Goal: Task Accomplishment & Management: Use online tool/utility

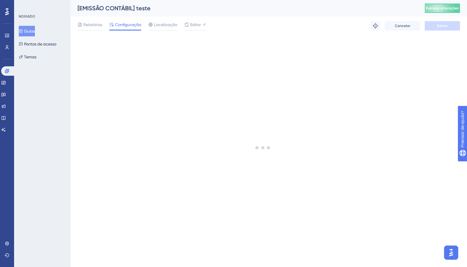
click at [272, 25] on div "Relatórios Configuração Localização Editor Solução de problemas Cancelar Salvar" at bounding box center [268, 25] width 382 height 19
drag, startPoint x: 329, startPoint y: 6, endPoint x: 324, endPoint y: 6, distance: 4.4
click at [329, 6] on div "[EMISSÃO CONTÁBIL] teste" at bounding box center [243, 8] width 332 height 8
click at [0, 0] on icon at bounding box center [0, 0] width 0 height 0
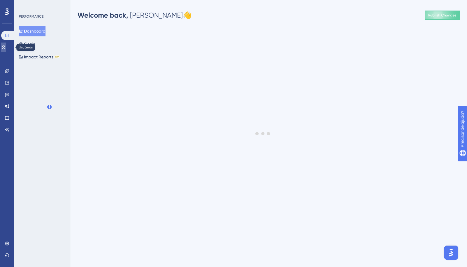
click at [5, 49] on icon at bounding box center [3, 47] width 3 height 4
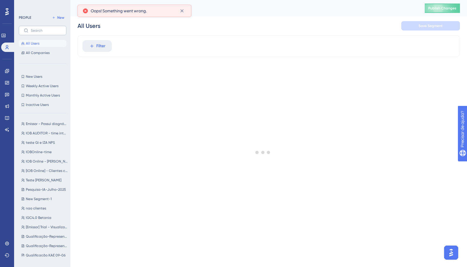
click at [35, 28] on label at bounding box center [43, 30] width 48 height 9
click at [35, 28] on input "text" at bounding box center [46, 30] width 31 height 4
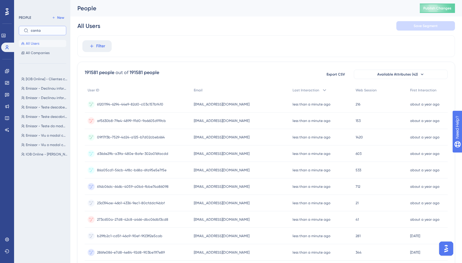
type input "conta"
click at [253, 15] on div "People Publish Changes" at bounding box center [266, 8] width 392 height 16
click at [93, 48] on icon at bounding box center [91, 45] width 5 height 5
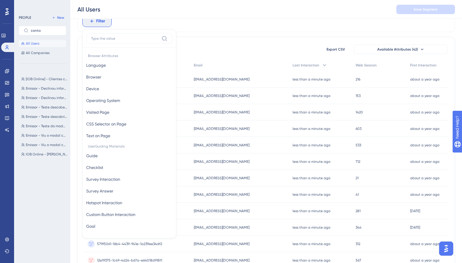
click at [108, 38] on input at bounding box center [125, 38] width 68 height 5
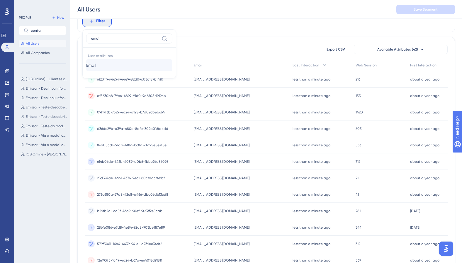
type input "emai"
click at [102, 68] on button "Email Email" at bounding box center [129, 65] width 86 height 12
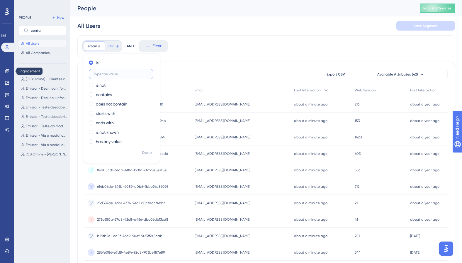
click at [112, 74] on input "text" at bounding box center [121, 74] width 55 height 4
paste input "fmartins.andre@gmail.com"
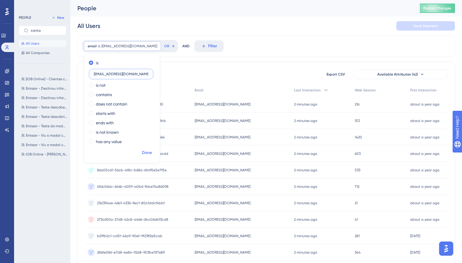
type input "fmartins.andre@gmail.com"
click at [151, 151] on span "Done" at bounding box center [147, 152] width 10 height 7
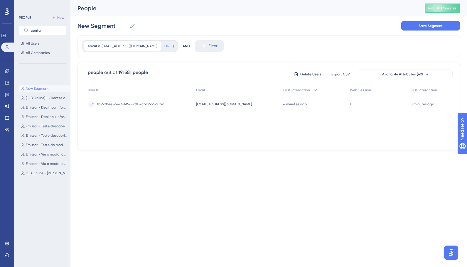
click at [206, 105] on span "fmartins.andre@gmail.com" at bounding box center [224, 104] width 56 height 5
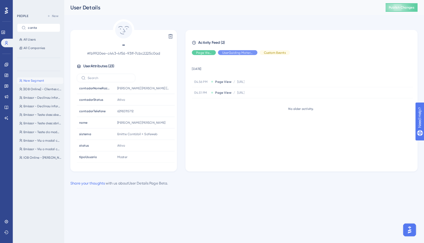
scroll to position [203, 0]
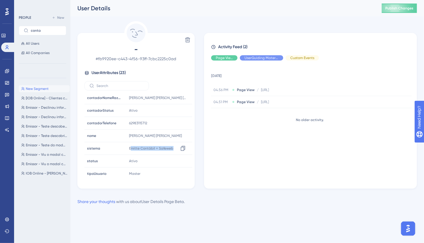
drag, startPoint x: 176, startPoint y: 146, endPoint x: 227, endPoint y: 181, distance: 62.5
click at [134, 148] on div "Emitte Contábil + Safeweb Copy Emitte Contábil + Safeweb" at bounding box center [158, 148] width 63 height 12
click at [235, 189] on div "Delete - # fb9920ee-c443-4f56-93ff-7cbc2225c0ad User Attributes ( 23 ) Email Em…" at bounding box center [247, 113] width 340 height 184
click at [302, 30] on div "Delete - # fb9920ee-c443-4f56-93ff-7cbc2225c0ad User Attributes ( 23 ) Email Em…" at bounding box center [247, 104] width 340 height 167
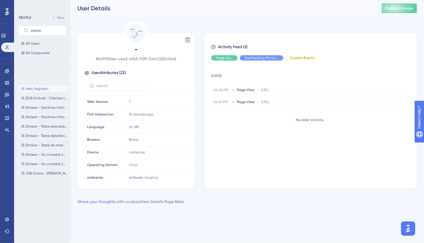
scroll to position [0, 0]
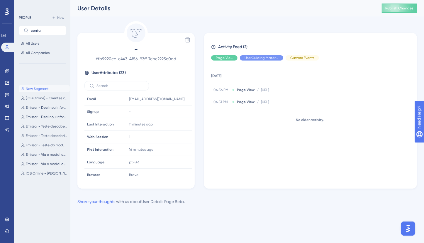
drag, startPoint x: 326, startPoint y: 14, endPoint x: 326, endPoint y: 10, distance: 4.1
click at [326, 14] on div "User Details Publish Changes" at bounding box center [247, 8] width 354 height 16
click at [285, 25] on div "Delete - # fb9920ee-c443-4f56-93ff-7cbc2225c0ad User Attributes ( 23 ) Email Em…" at bounding box center [247, 104] width 340 height 167
drag, startPoint x: 258, startPoint y: 9, endPoint x: 251, endPoint y: 7, distance: 7.3
click at [258, 9] on div "User Details" at bounding box center [222, 8] width 290 height 8
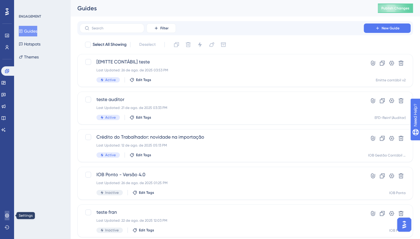
click at [7, 215] on icon at bounding box center [7, 215] width 5 height 5
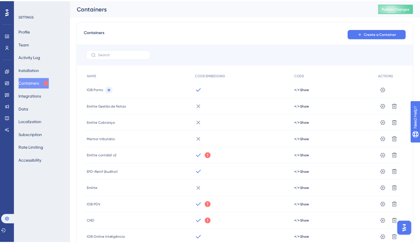
scroll to position [26, 0]
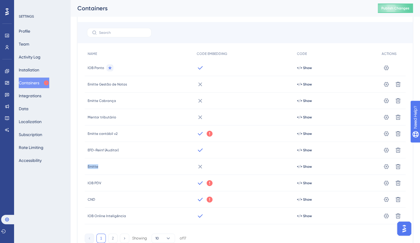
click at [100, 164] on div "Emitte" at bounding box center [139, 166] width 109 height 16
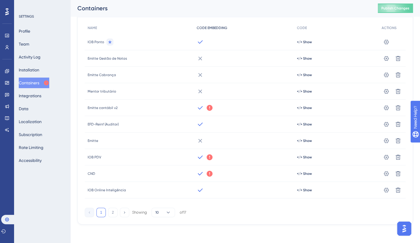
drag, startPoint x: 290, startPoint y: 13, endPoint x: 271, endPoint y: 29, distance: 24.6
click at [290, 13] on div "Containers Publish Changes" at bounding box center [245, 8] width 350 height 16
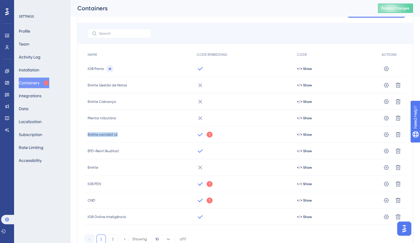
drag, startPoint x: 85, startPoint y: 134, endPoint x: 126, endPoint y: 136, distance: 40.8
click at [126, 136] on div "Emitte contábil v2" at bounding box center [139, 134] width 109 height 16
click at [87, 136] on div "Emitte contábil v2" at bounding box center [139, 134] width 109 height 16
drag, startPoint x: 98, startPoint y: 133, endPoint x: 121, endPoint y: 133, distance: 23.2
click at [121, 133] on div "Emitte contábil v2" at bounding box center [139, 134] width 109 height 16
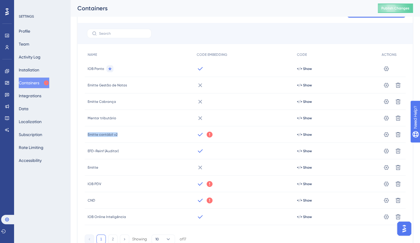
drag, startPoint x: 80, startPoint y: 133, endPoint x: 114, endPoint y: 136, distance: 33.5
click at [119, 137] on div "Containers Create a Container NAME CODE EMBEDDING CODE ACTIONS IOB Ponto </> Sh…" at bounding box center [245, 125] width 336 height 251
click at [282, 23] on div at bounding box center [245, 33] width 335 height 21
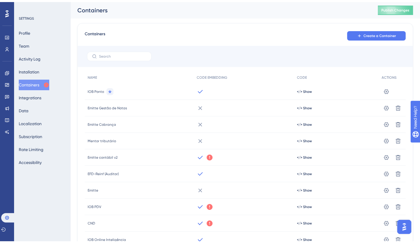
scroll to position [26, 0]
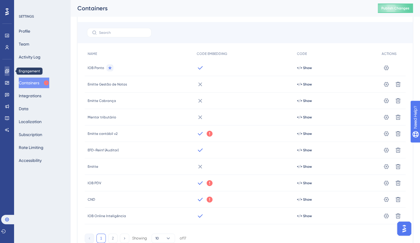
click at [0, 0] on icon at bounding box center [0, 0] width 0 height 0
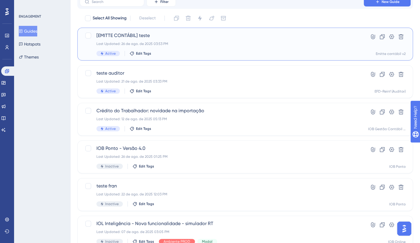
click at [157, 39] on span "[EMITTE CONTÁBIL] teste" at bounding box center [222, 35] width 251 height 7
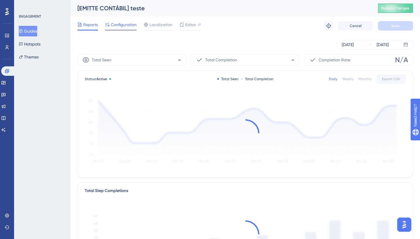
click at [116, 23] on span "Configuration" at bounding box center [124, 24] width 26 height 7
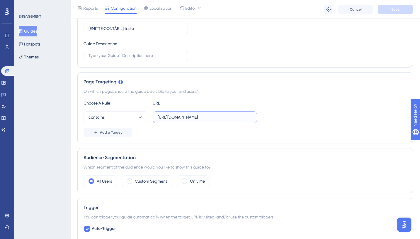
scroll to position [0, 30]
drag, startPoint x: 173, startPoint y: 117, endPoint x: 279, endPoint y: 118, distance: 105.9
click at [279, 118] on div "contains [URL][DOMAIN_NAME]" at bounding box center [246, 117] width 324 height 12
drag, startPoint x: 279, startPoint y: 119, endPoint x: 244, endPoint y: 117, distance: 35.5
click at [279, 119] on div "contains [URL][DOMAIN_NAME]" at bounding box center [246, 117] width 324 height 12
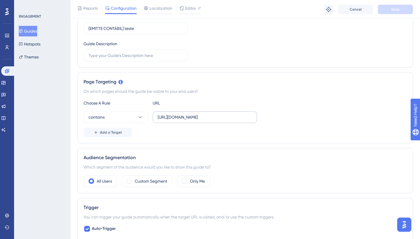
scroll to position [0, 0]
drag, startPoint x: 236, startPoint y: 116, endPoint x: 173, endPoint y: 117, distance: 62.5
click at [172, 117] on input "[URL][DOMAIN_NAME]" at bounding box center [205, 117] width 94 height 6
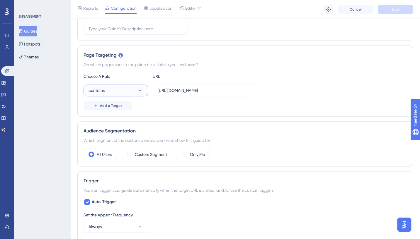
click at [103, 92] on span "contains" at bounding box center [97, 90] width 16 height 7
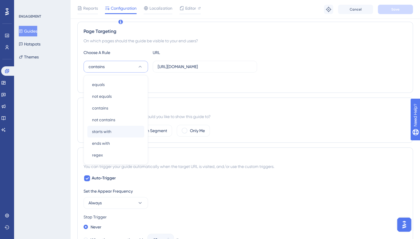
scroll to position [157, 0]
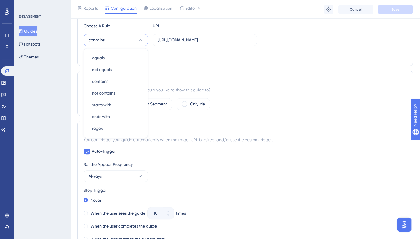
click at [211, 163] on div "Set the Appear Frequency" at bounding box center [246, 164] width 324 height 7
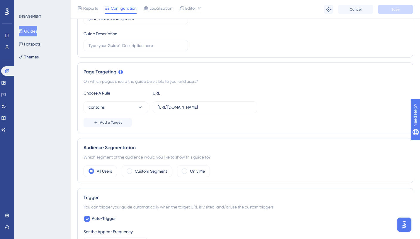
scroll to position [77, 0]
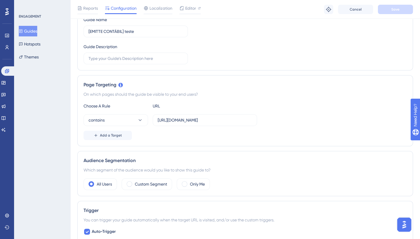
click at [303, 92] on div "On which pages should the guide be visible to your end users?" at bounding box center [246, 94] width 324 height 7
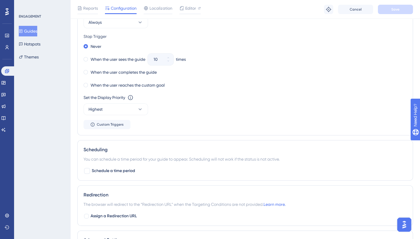
scroll to position [320, 0]
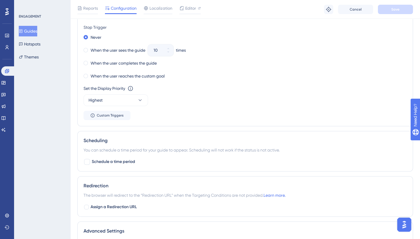
drag, startPoint x: 252, startPoint y: 26, endPoint x: 249, endPoint y: 17, distance: 9.8
click at [252, 24] on div "Stop Trigger" at bounding box center [246, 27] width 324 height 7
click at [220, 13] on div "Reports Configuration Localization Editor Troubleshoot Cancel Save" at bounding box center [245, 9] width 350 height 19
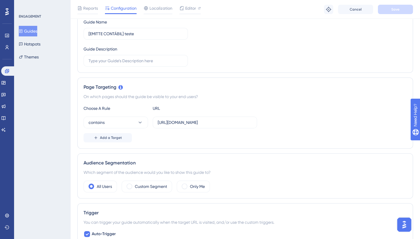
scroll to position [0, 0]
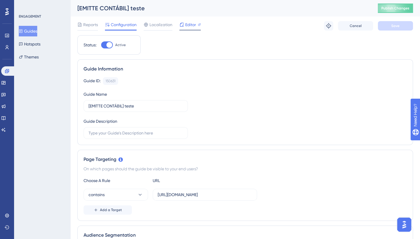
click at [189, 26] on span "Editor" at bounding box center [190, 24] width 11 height 7
click at [91, 25] on span "Reports" at bounding box center [90, 24] width 15 height 7
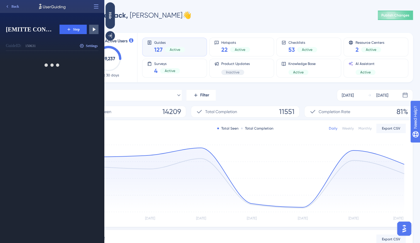
drag, startPoint x: 202, startPoint y: 19, endPoint x: 197, endPoint y: 9, distance: 12.1
click at [202, 19] on div "Welcome back, Luiz 👋 Publish Changes" at bounding box center [245, 15] width 336 height 12
